Goal: Task Accomplishment & Management: Manage account settings

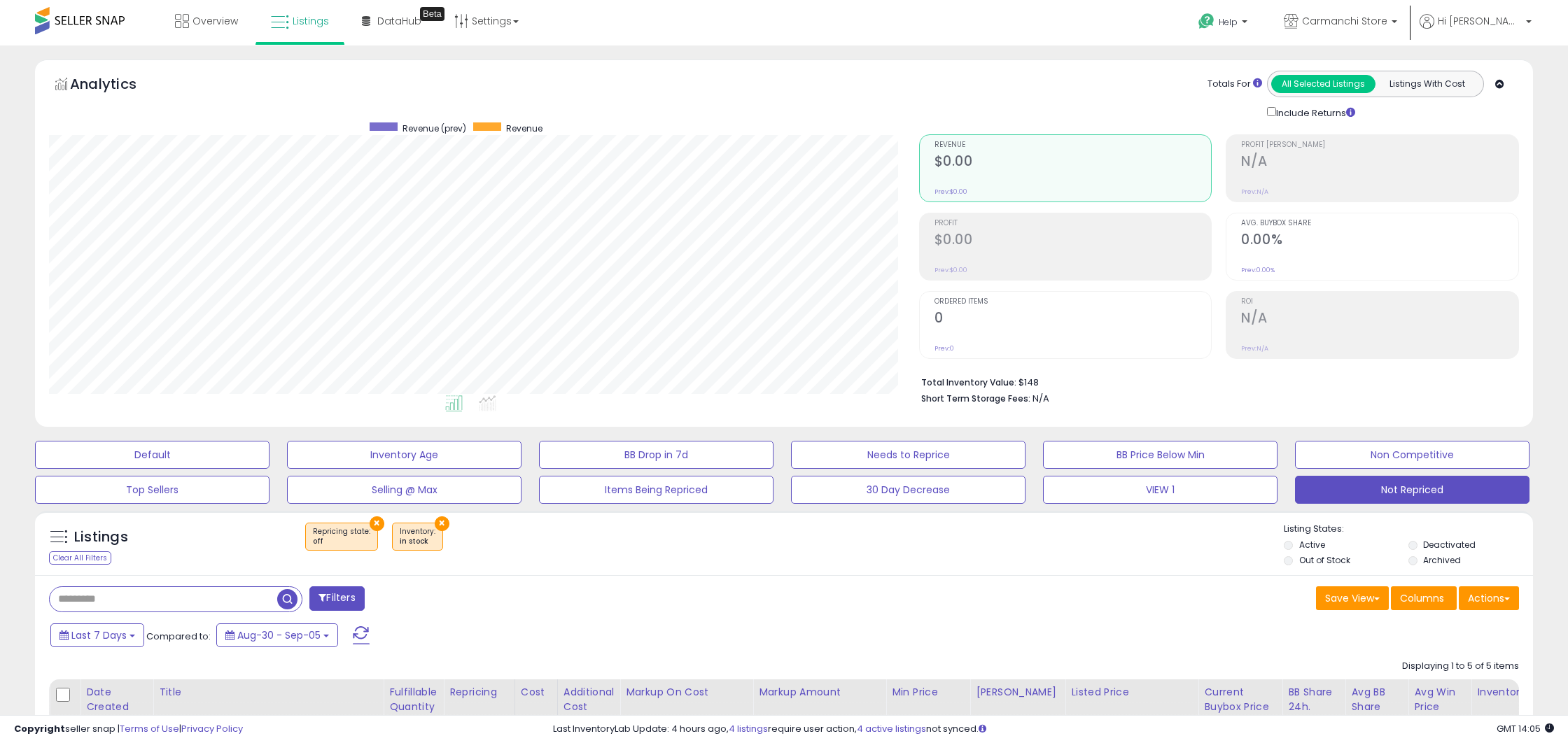
select select "**"
click at [1177, 491] on button "VIEW 1" at bounding box center [1160, 490] width 234 height 28
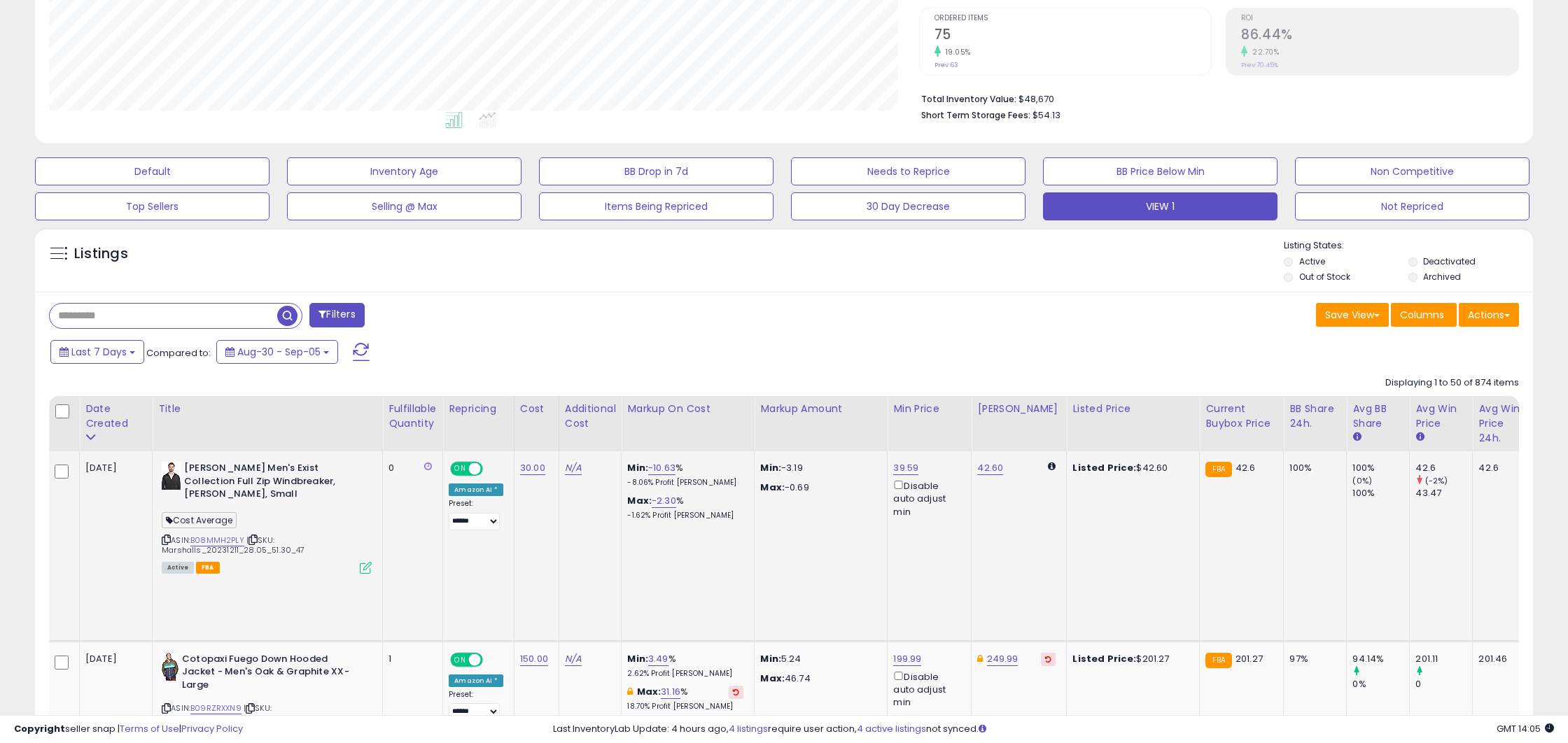
scroll to position [291, 0]
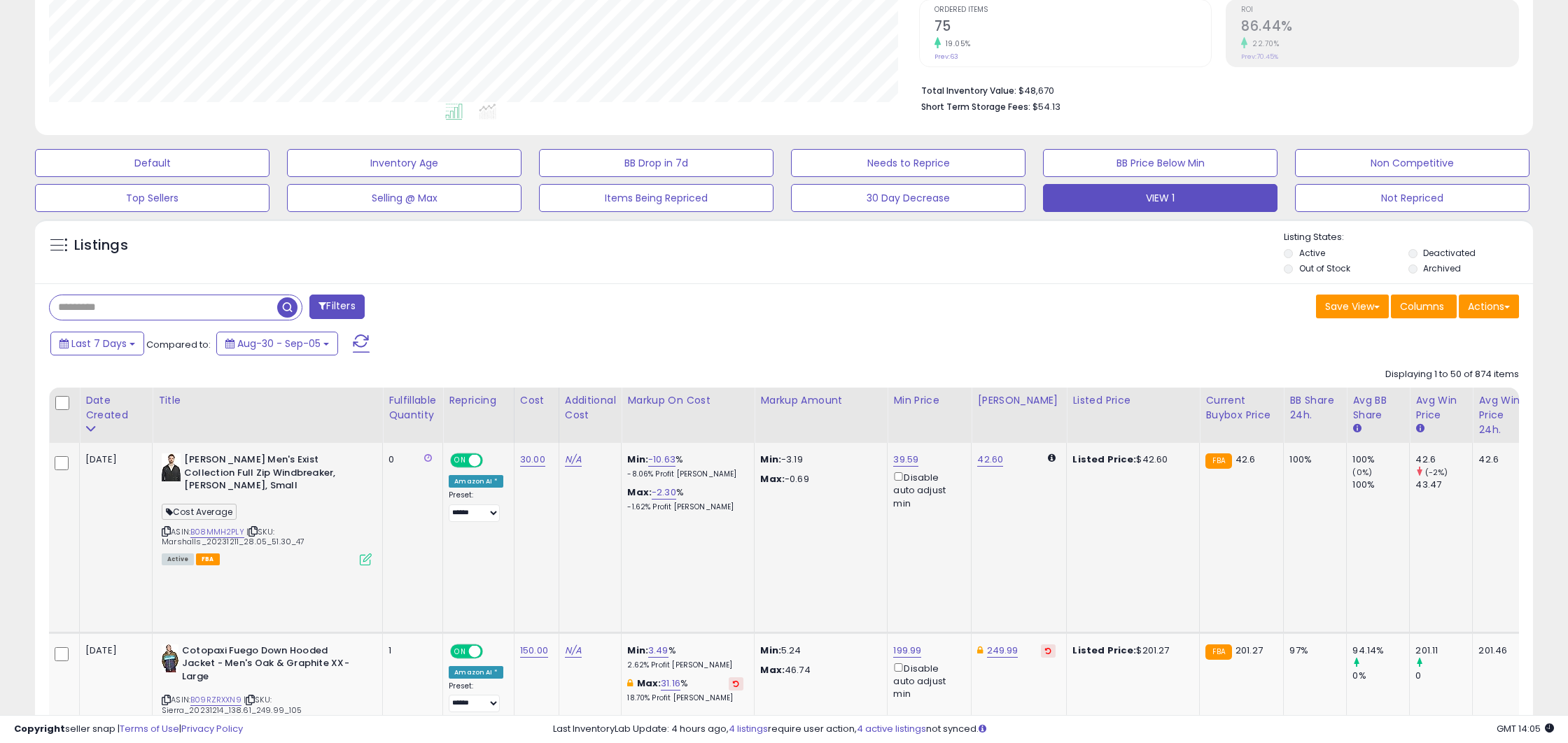
click at [362, 553] on icon at bounding box center [366, 559] width 12 height 12
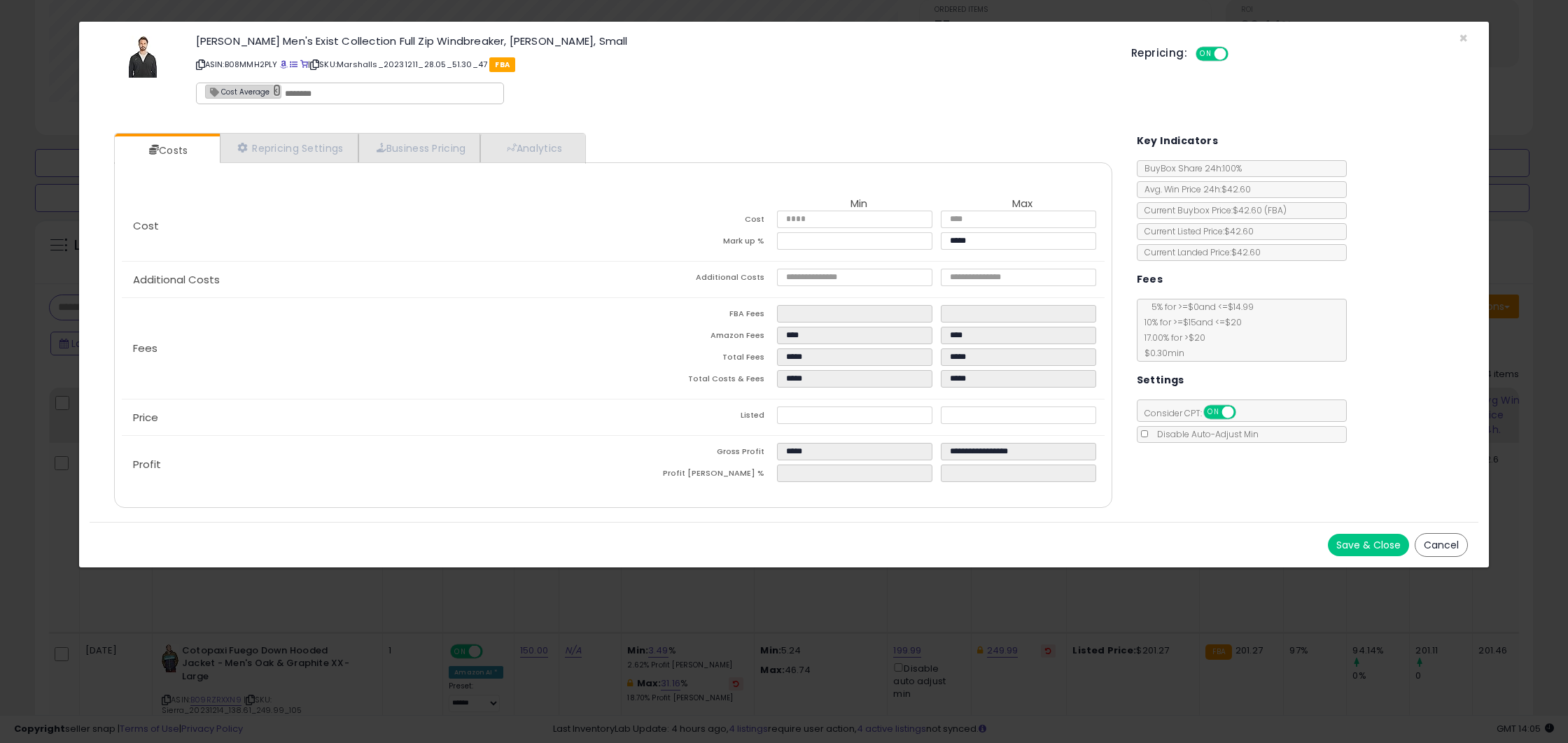
click at [273, 89] on link "×" at bounding box center [277, 90] width 8 height 12
click at [1370, 547] on button "Save & Close" at bounding box center [1368, 545] width 81 height 22
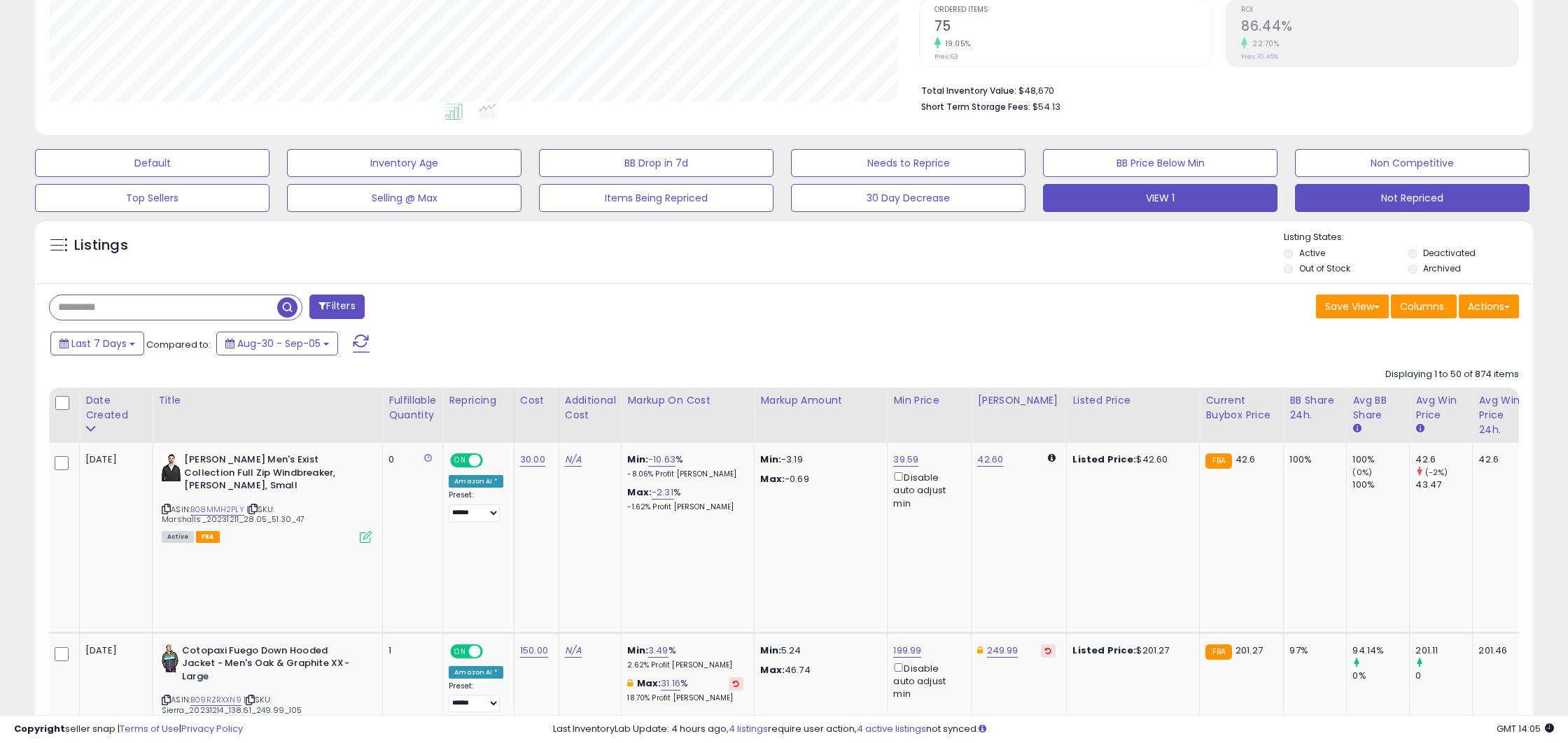
click at [1385, 191] on button "Not Repriced" at bounding box center [1412, 198] width 234 height 28
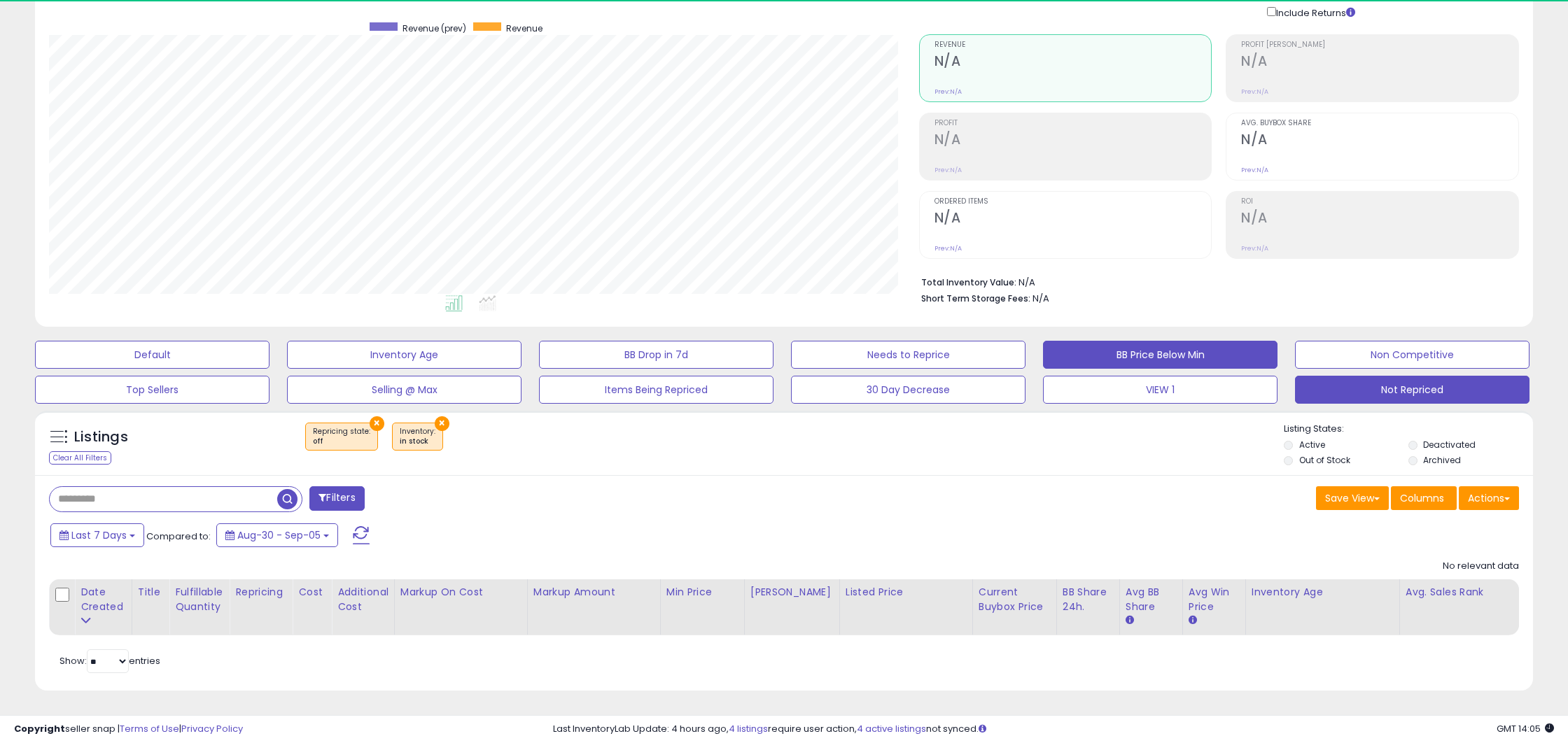
scroll to position [287, 869]
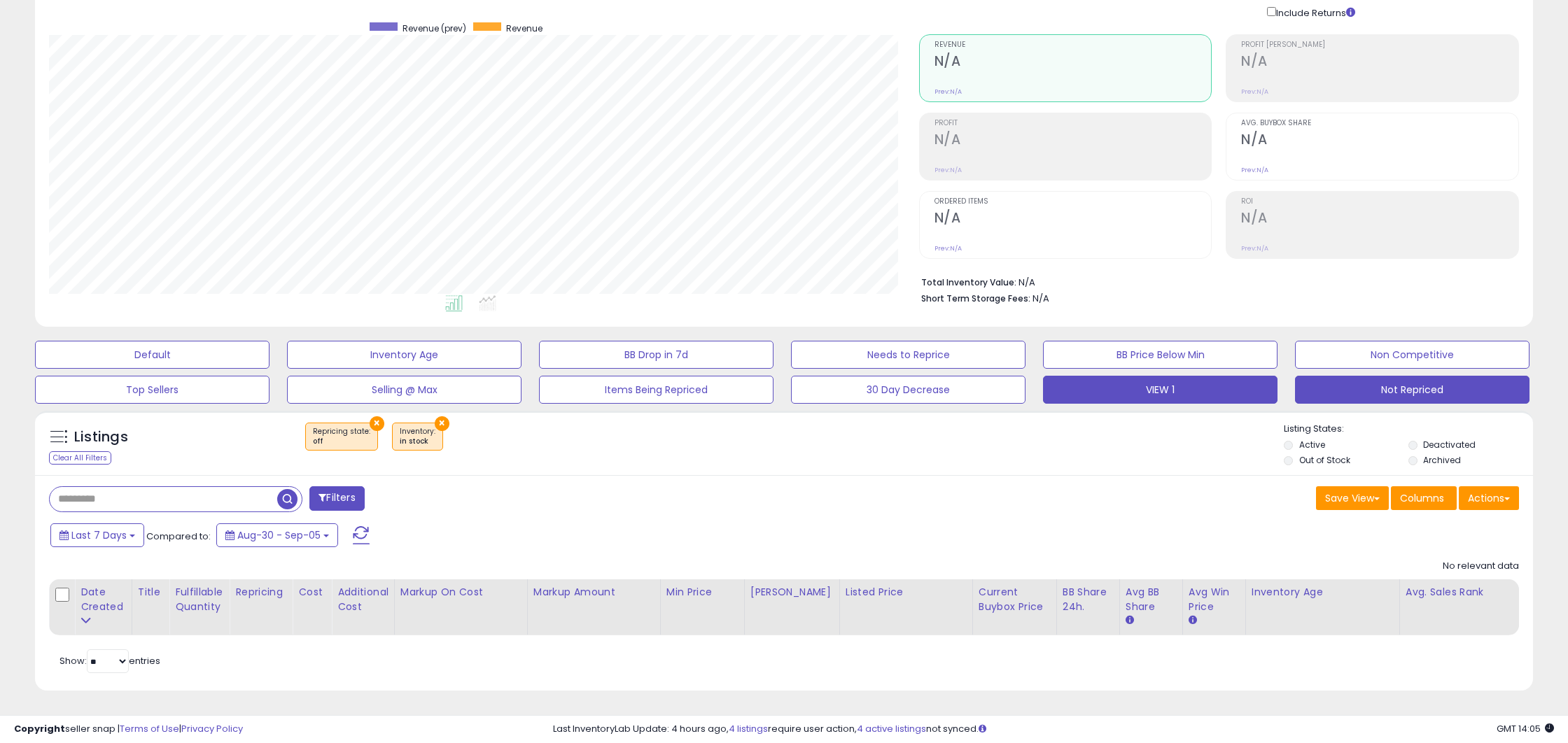
click at [1237, 385] on button "VIEW 1" at bounding box center [1160, 390] width 234 height 28
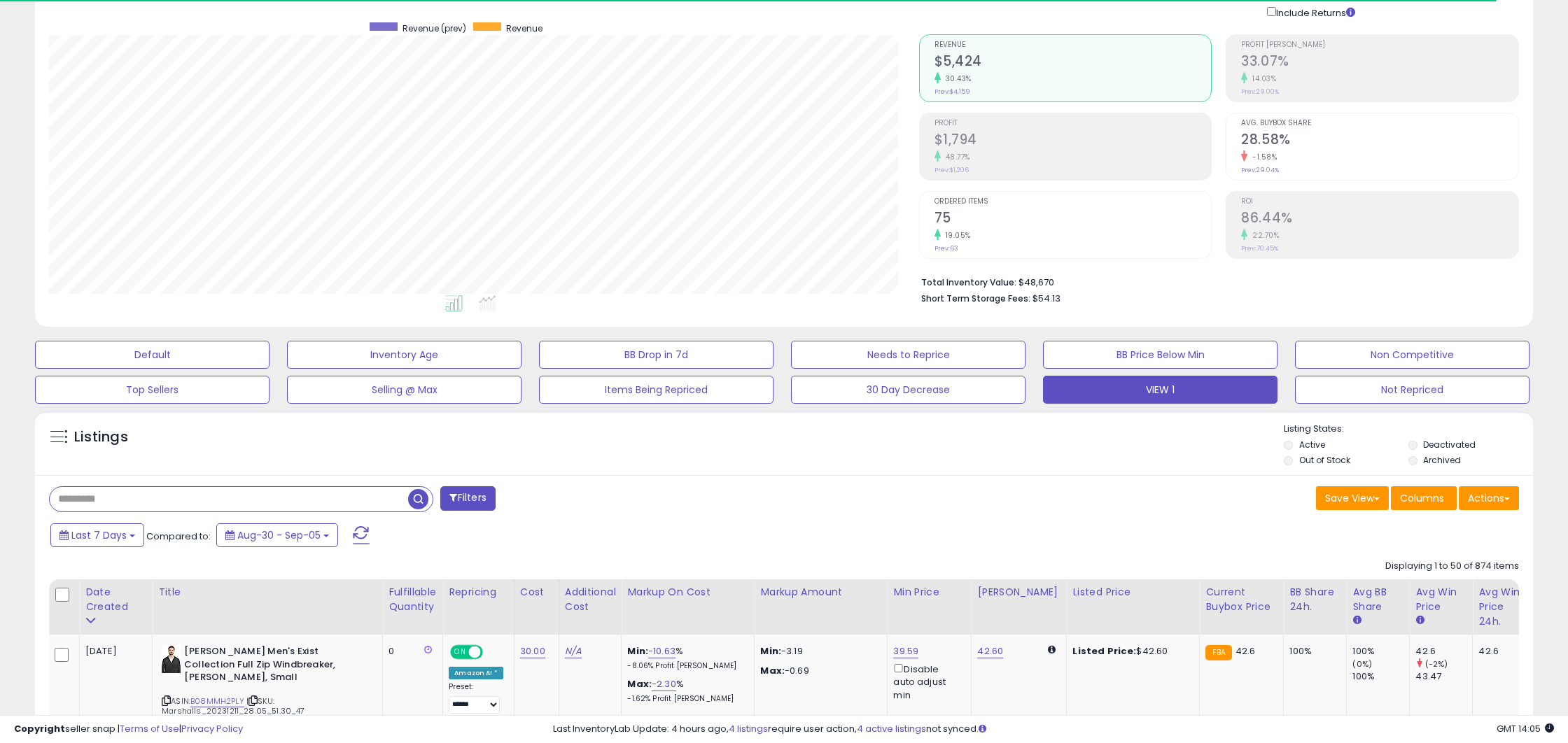
click at [209, 499] on input "text" at bounding box center [229, 499] width 358 height 25
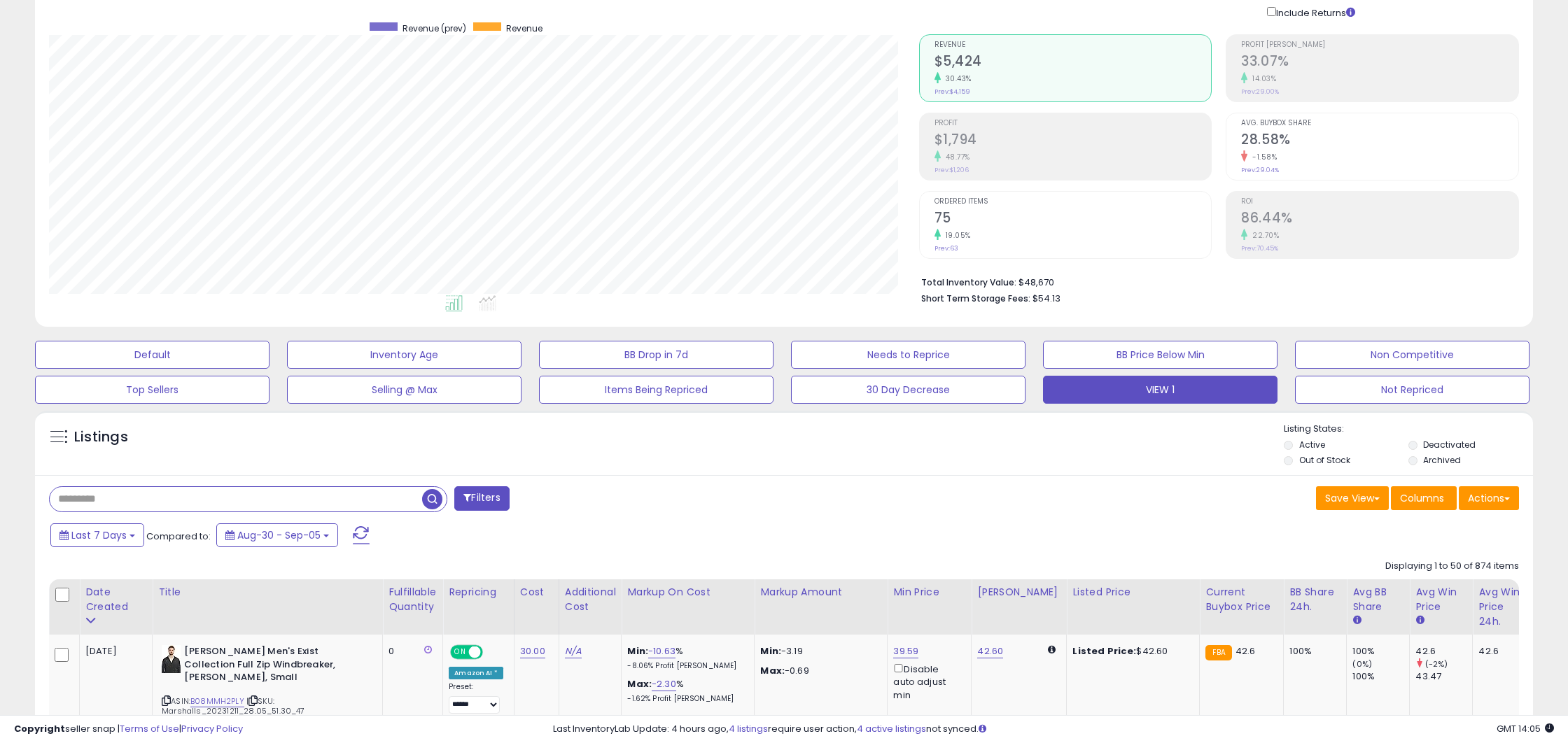
paste input "**********"
type input "**********"
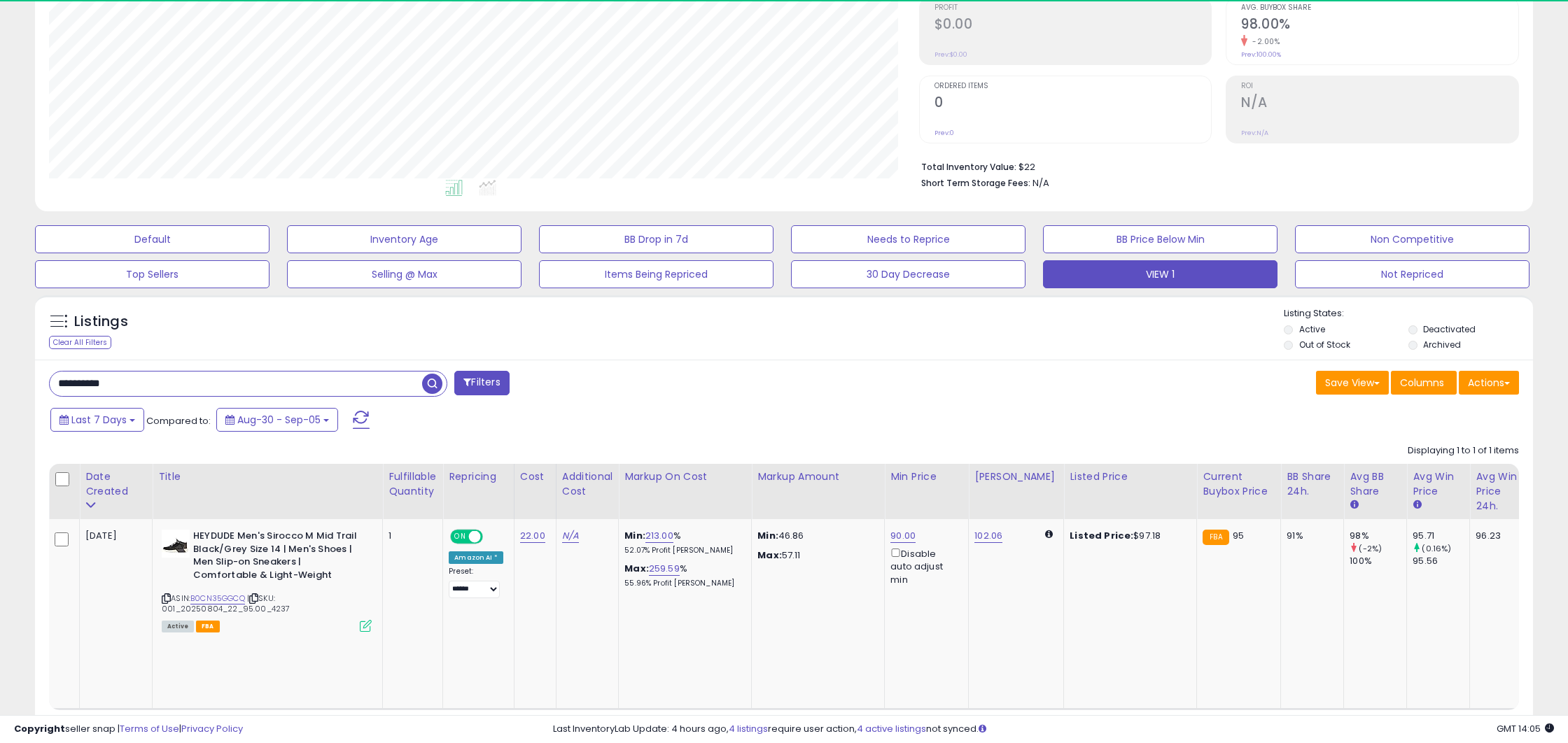
scroll to position [222, 0]
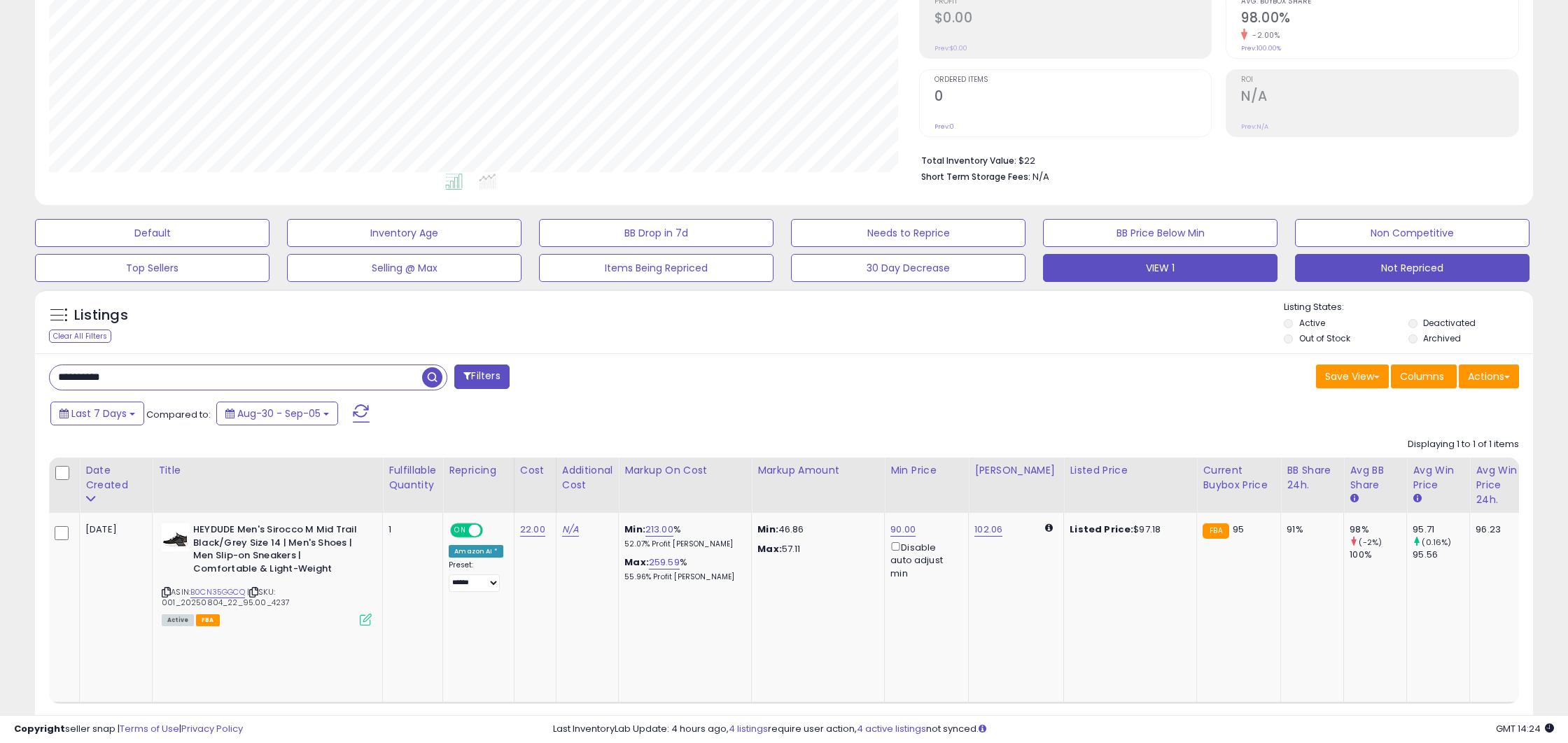
click at [1428, 271] on button "Not Repriced" at bounding box center [1412, 268] width 234 height 28
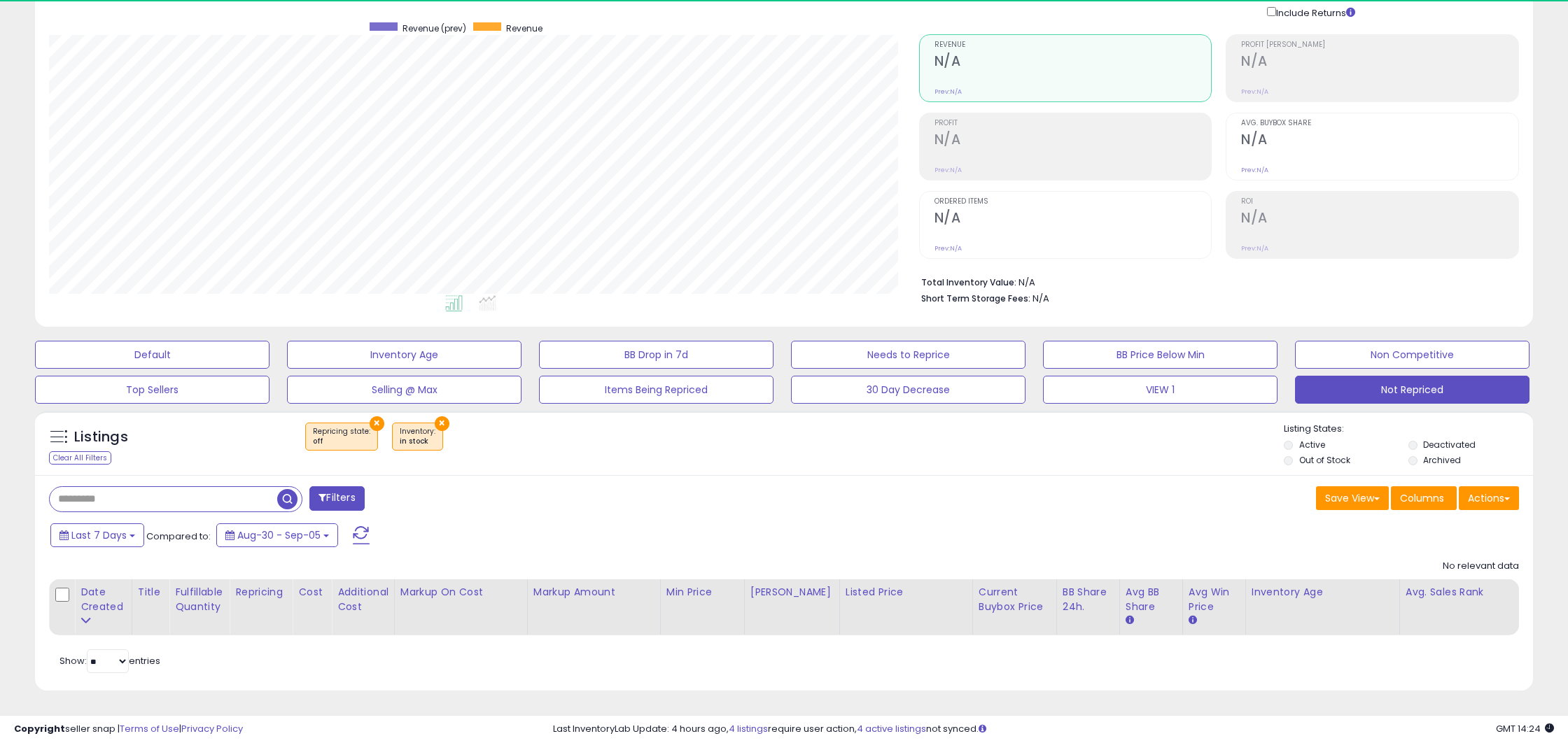
scroll to position [287, 869]
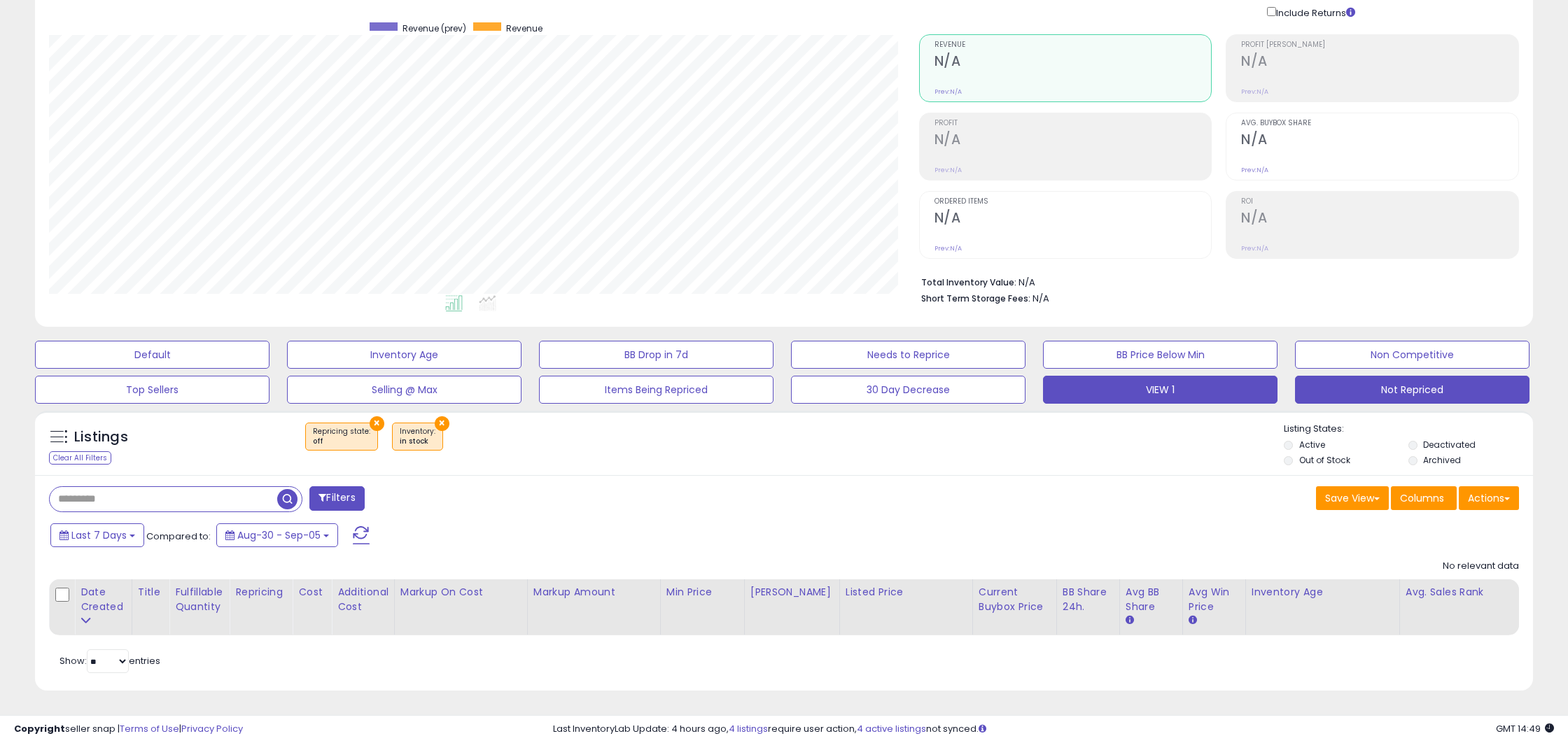
click at [1233, 397] on button "VIEW 1" at bounding box center [1160, 390] width 234 height 28
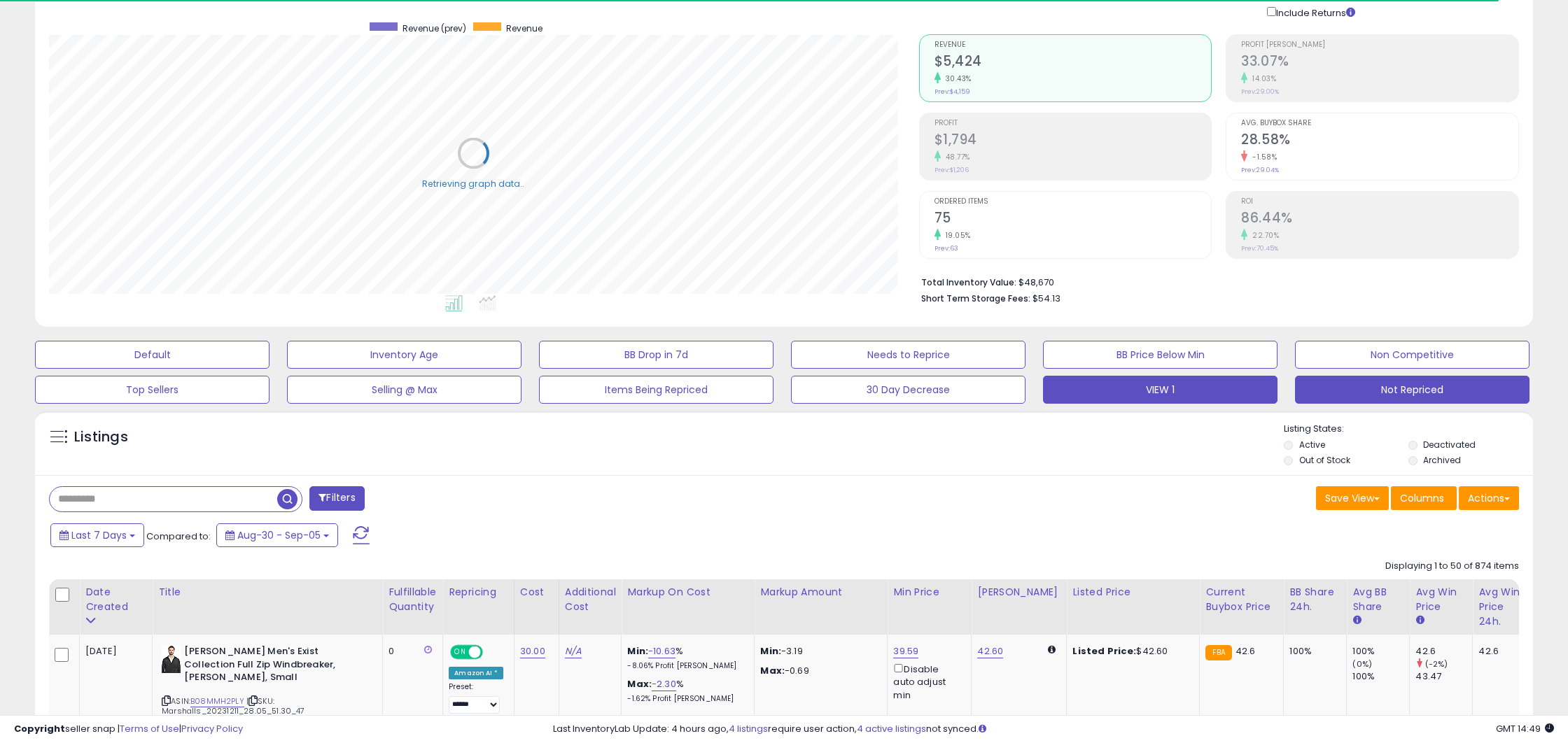
click at [1373, 401] on button "Not Repriced" at bounding box center [1412, 390] width 234 height 28
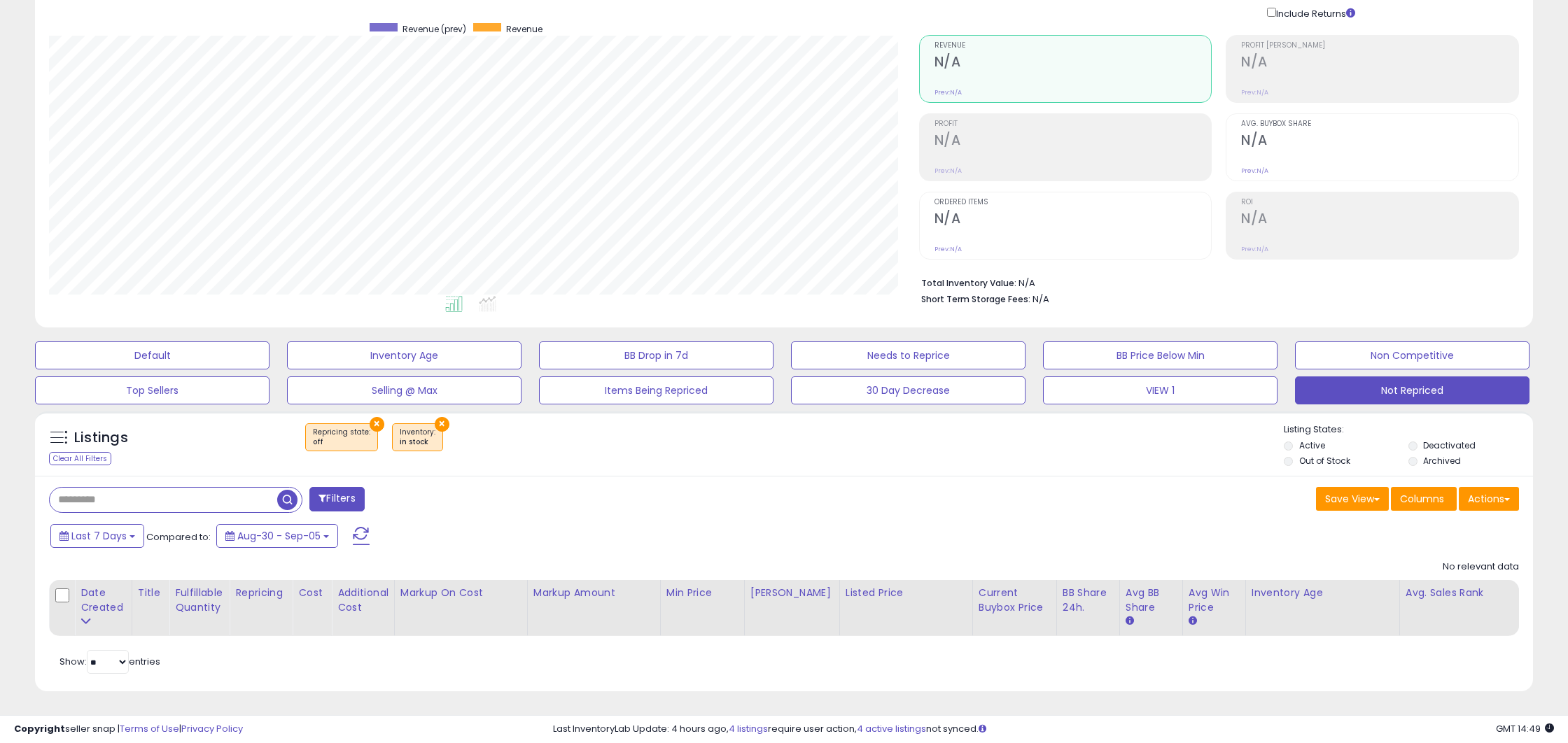
click at [435, 422] on button "×" at bounding box center [442, 424] width 15 height 15
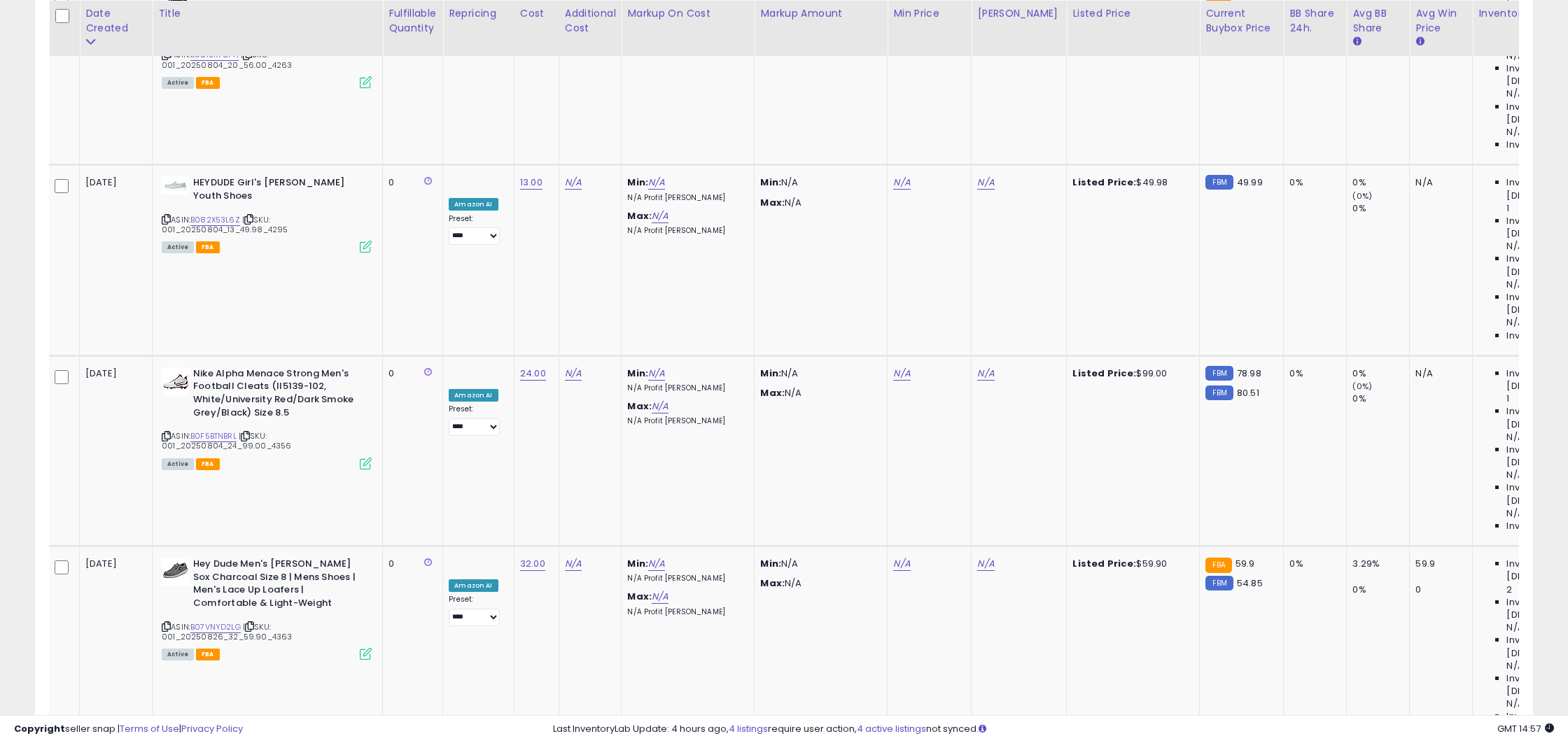
scroll to position [2853, 0]
